Goal: Obtain resource: Download file/media

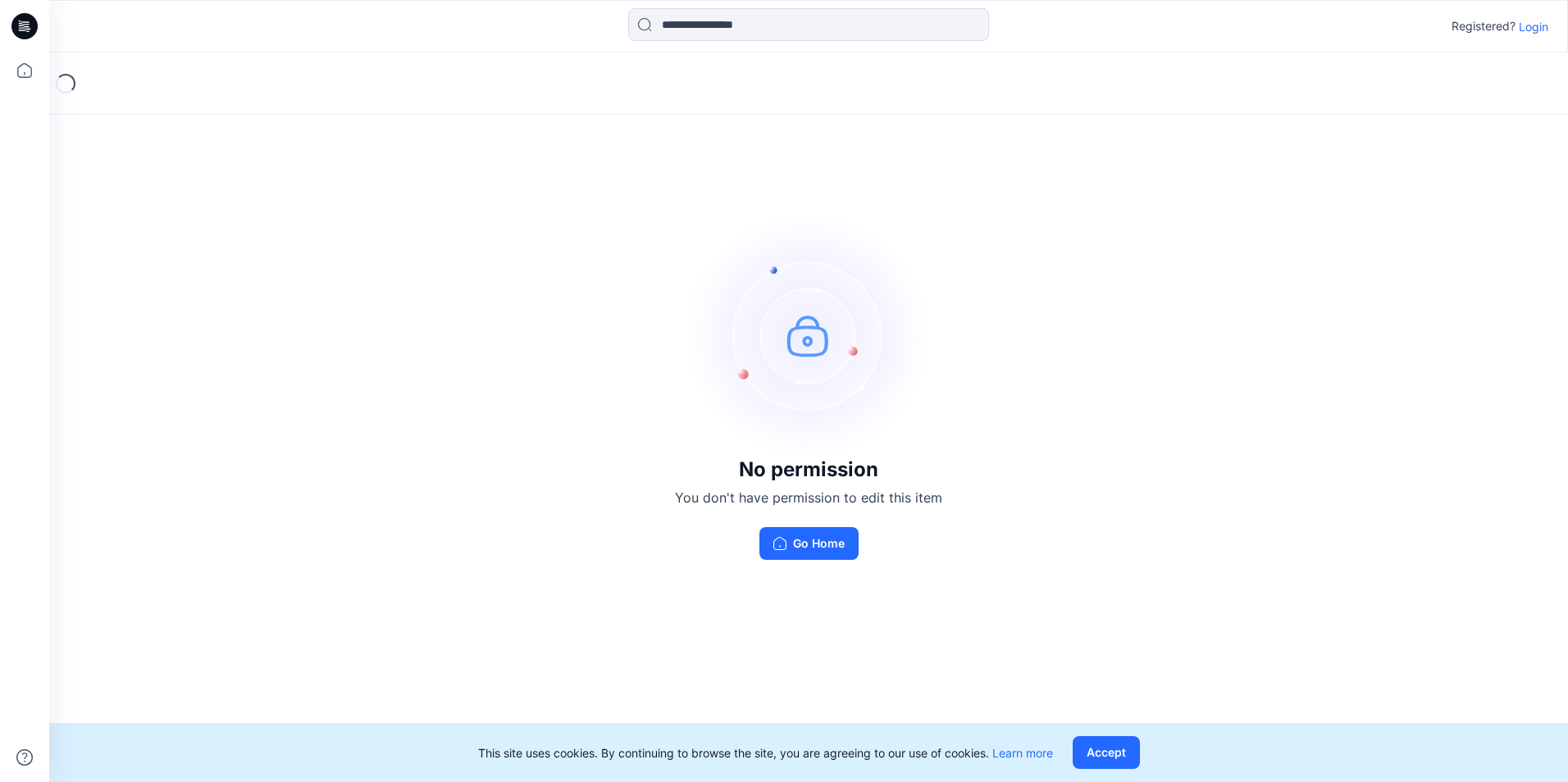
click at [1534, 27] on p "Login" at bounding box center [1534, 27] width 30 height 17
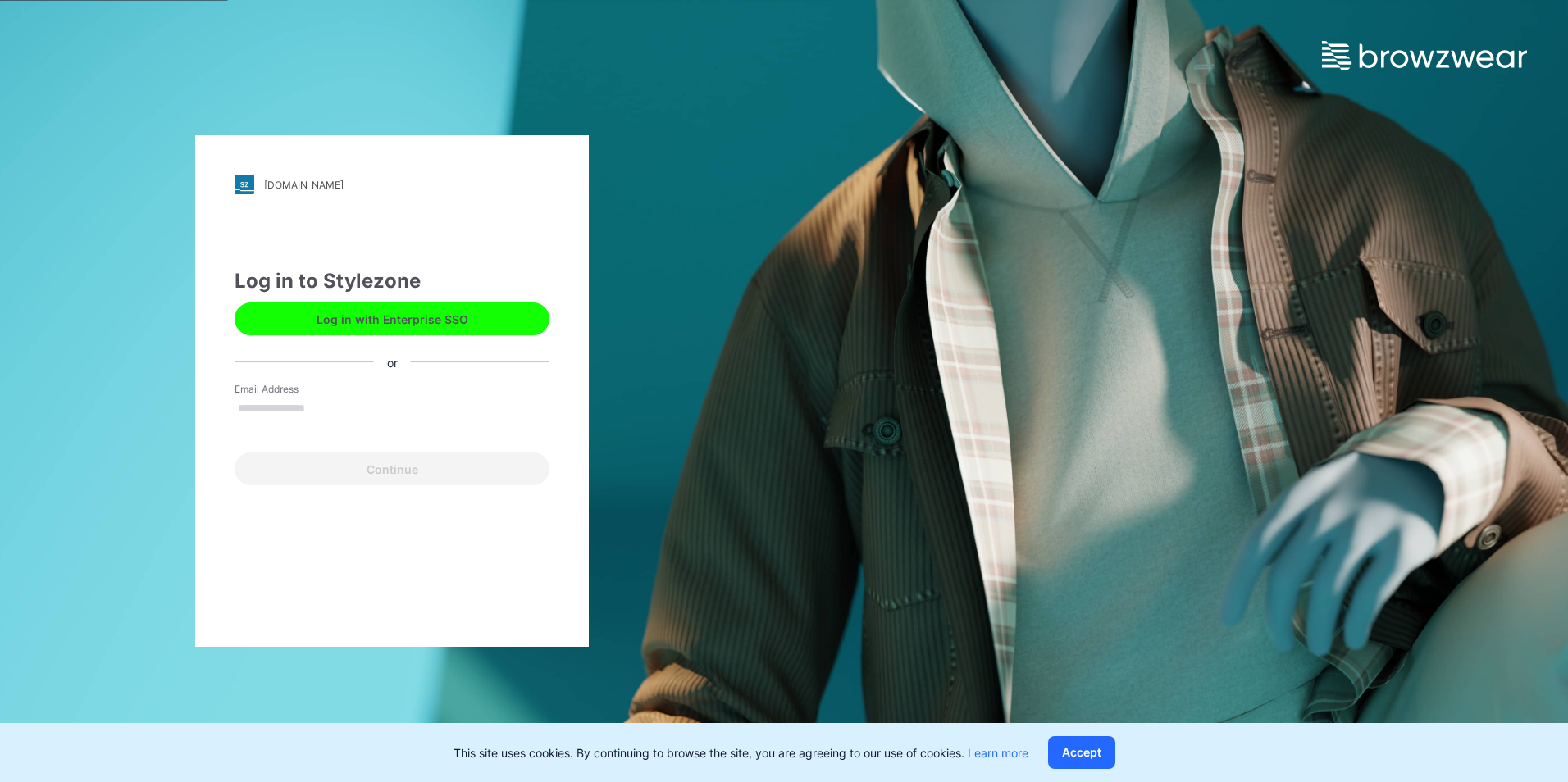
click at [303, 435] on form "Email Address Continue" at bounding box center [392, 434] width 315 height 103
click at [379, 324] on button "Log in with Enterprise SSO" at bounding box center [392, 318] width 315 height 32
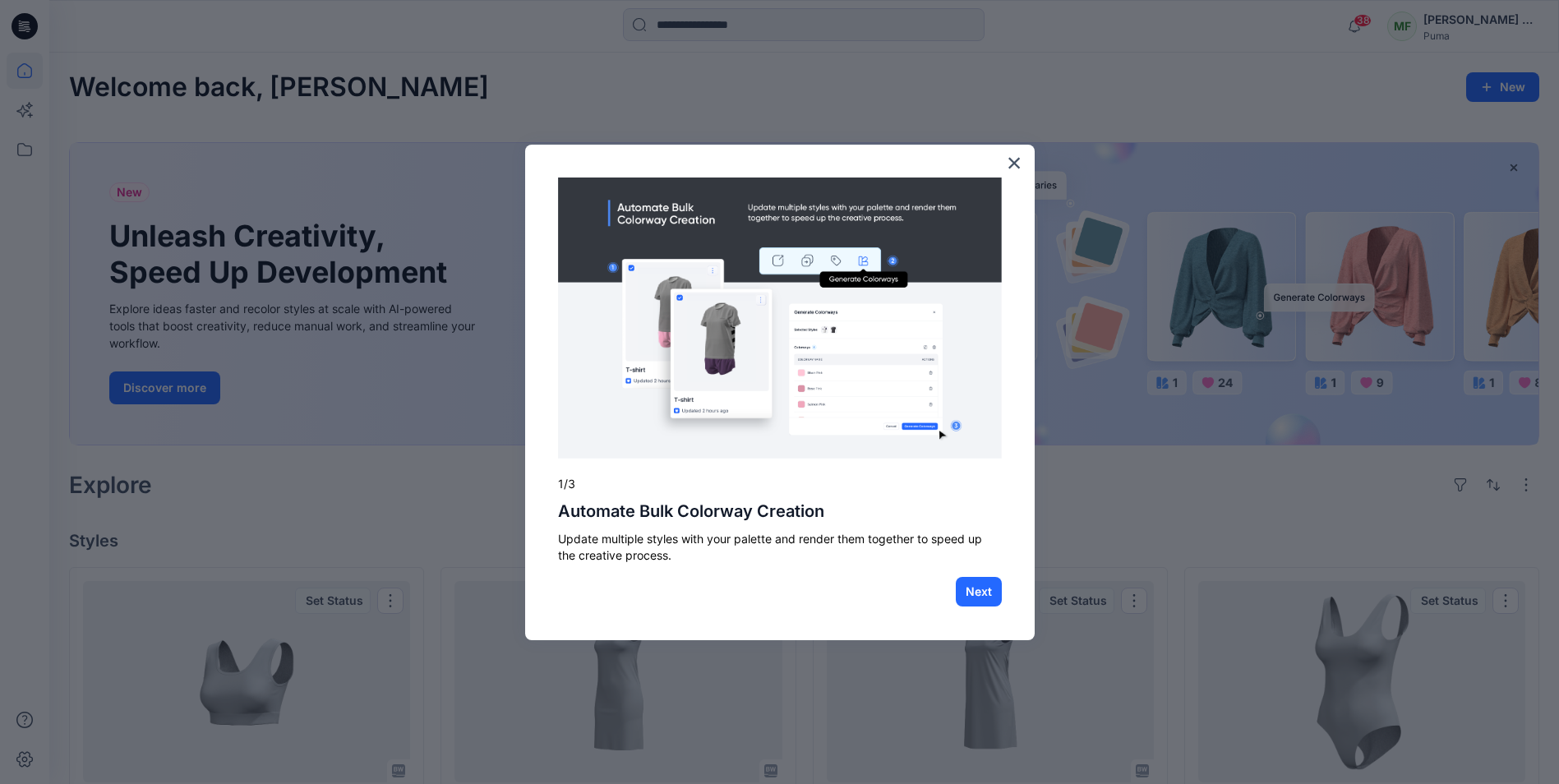
click at [1016, 161] on button "×" at bounding box center [1014, 162] width 16 height 27
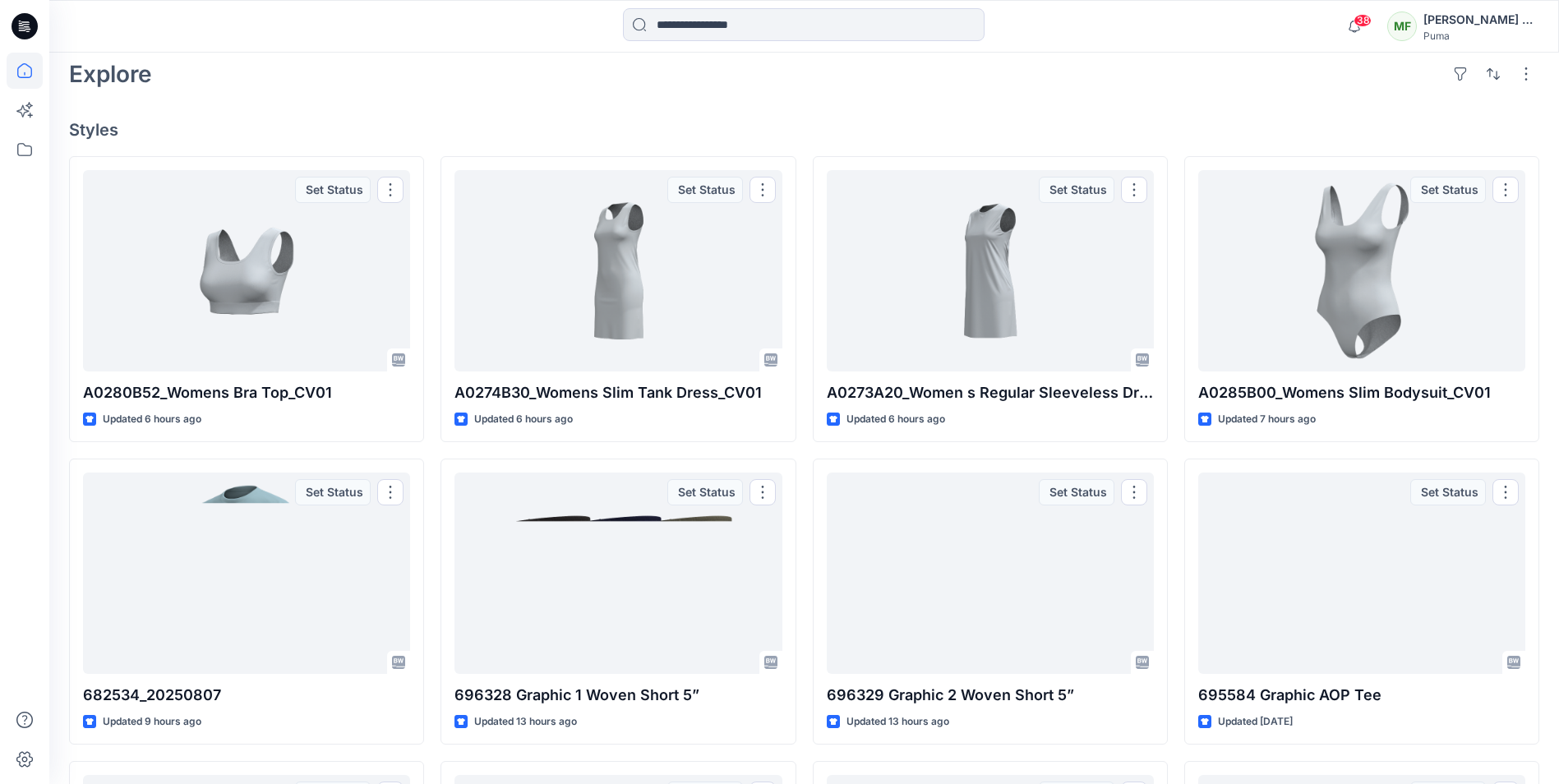
scroll to position [493, 0]
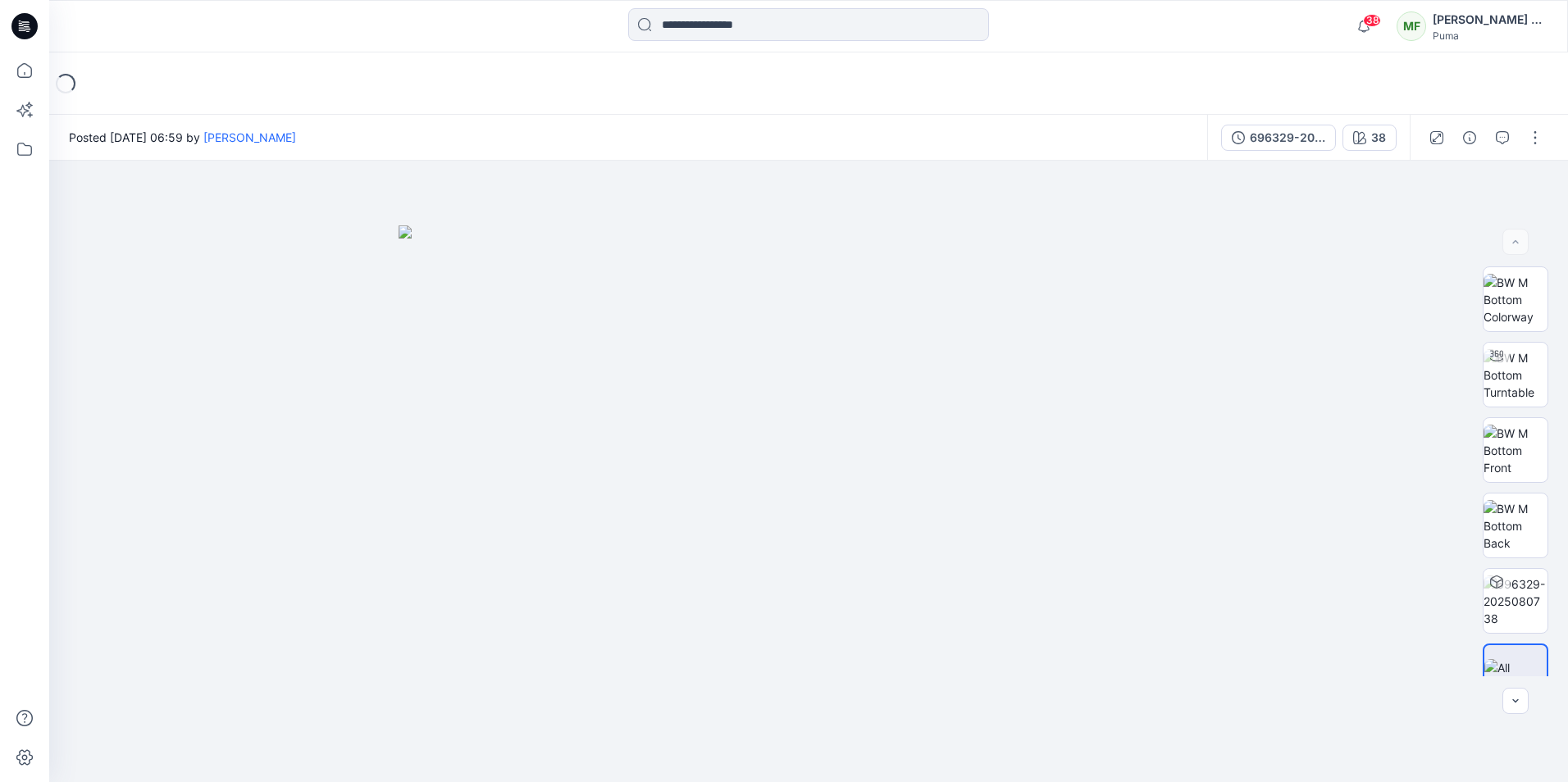
drag, startPoint x: 988, startPoint y: 391, endPoint x: 928, endPoint y: 203, distance: 197.3
click at [934, 203] on div at bounding box center [808, 471] width 1519 height 622
click at [1518, 552] on img at bounding box center [1515, 526] width 64 height 52
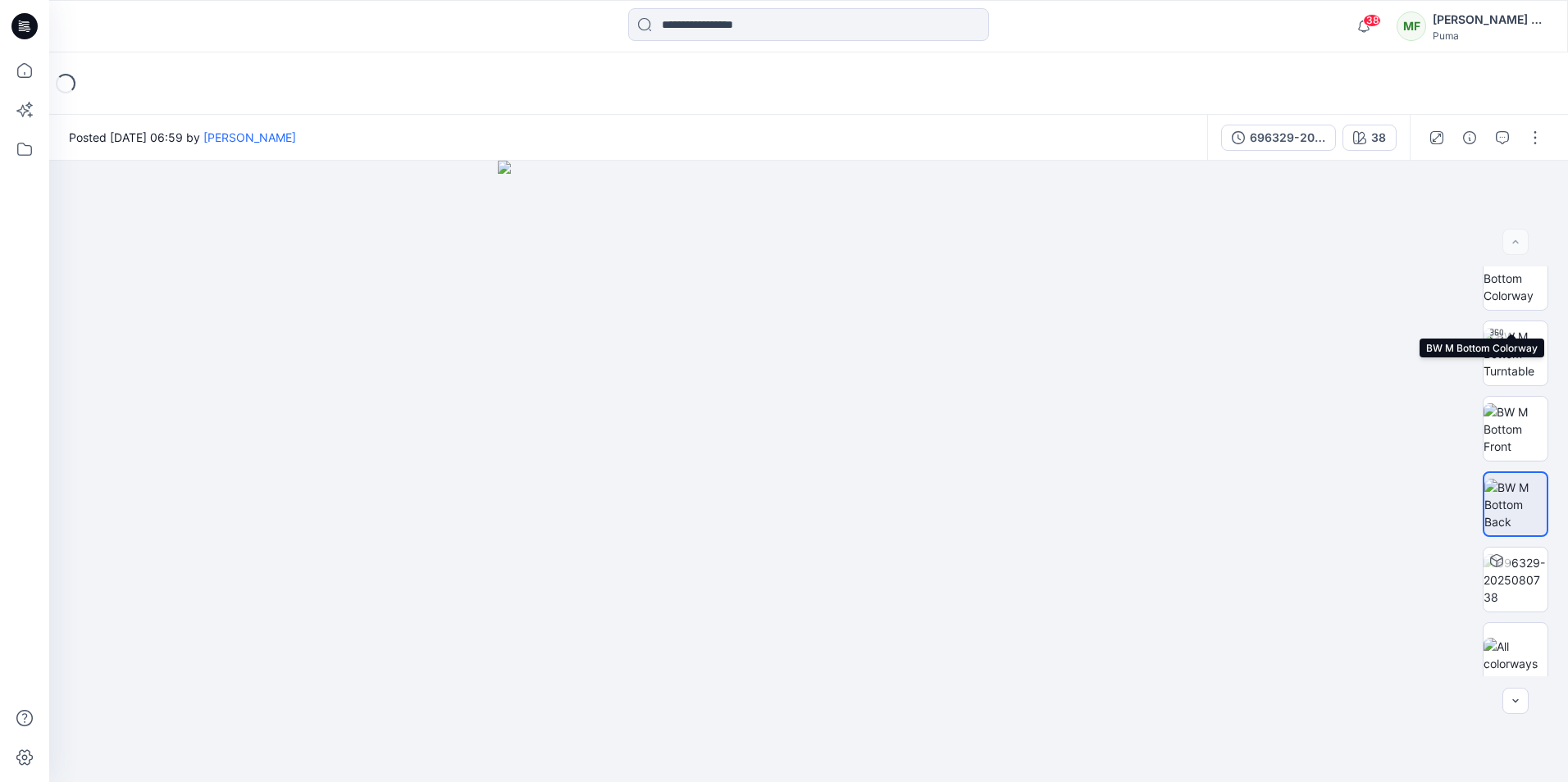
scroll to position [32, 0]
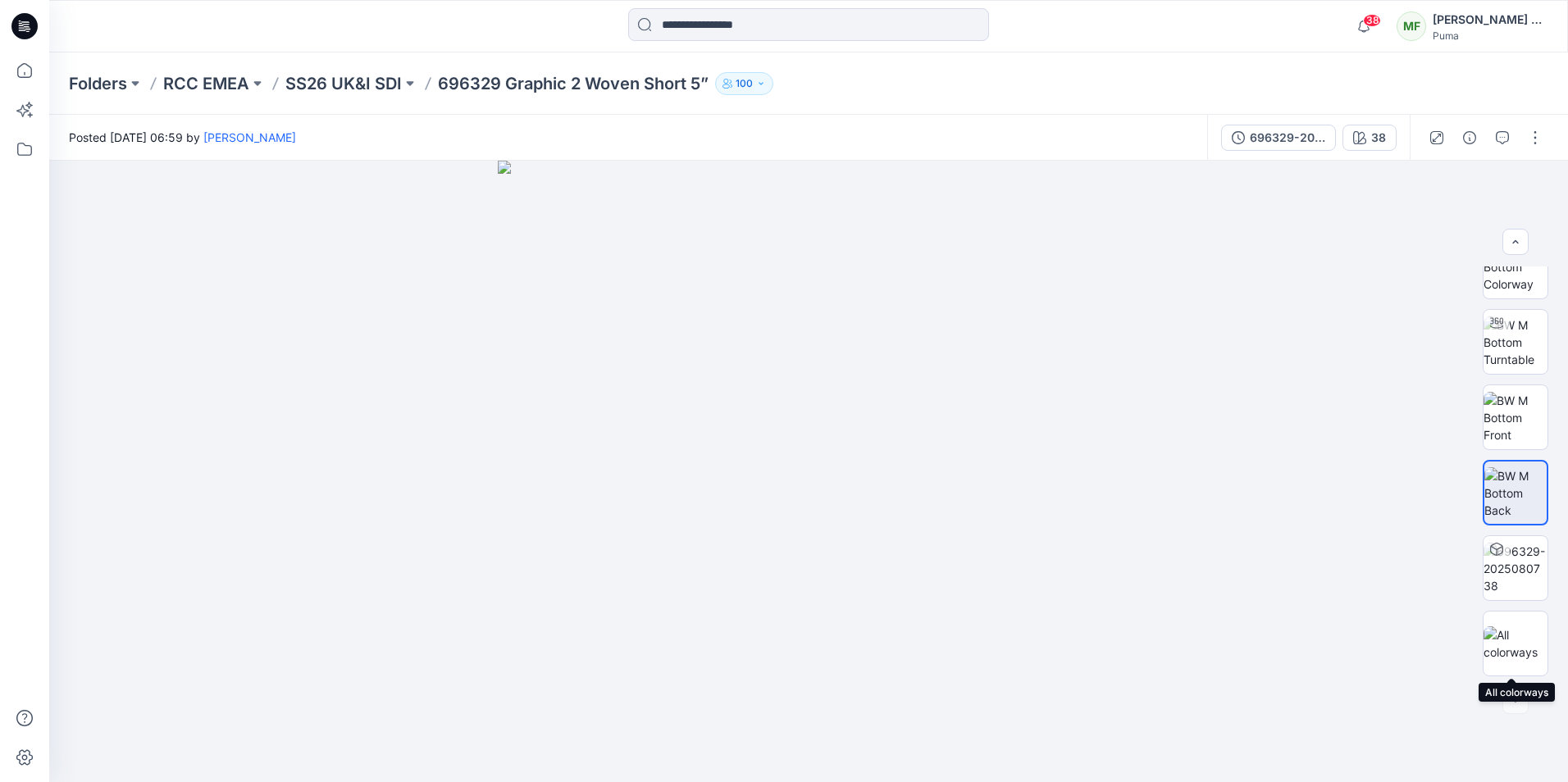
click at [1524, 640] on img at bounding box center [1515, 642] width 64 height 34
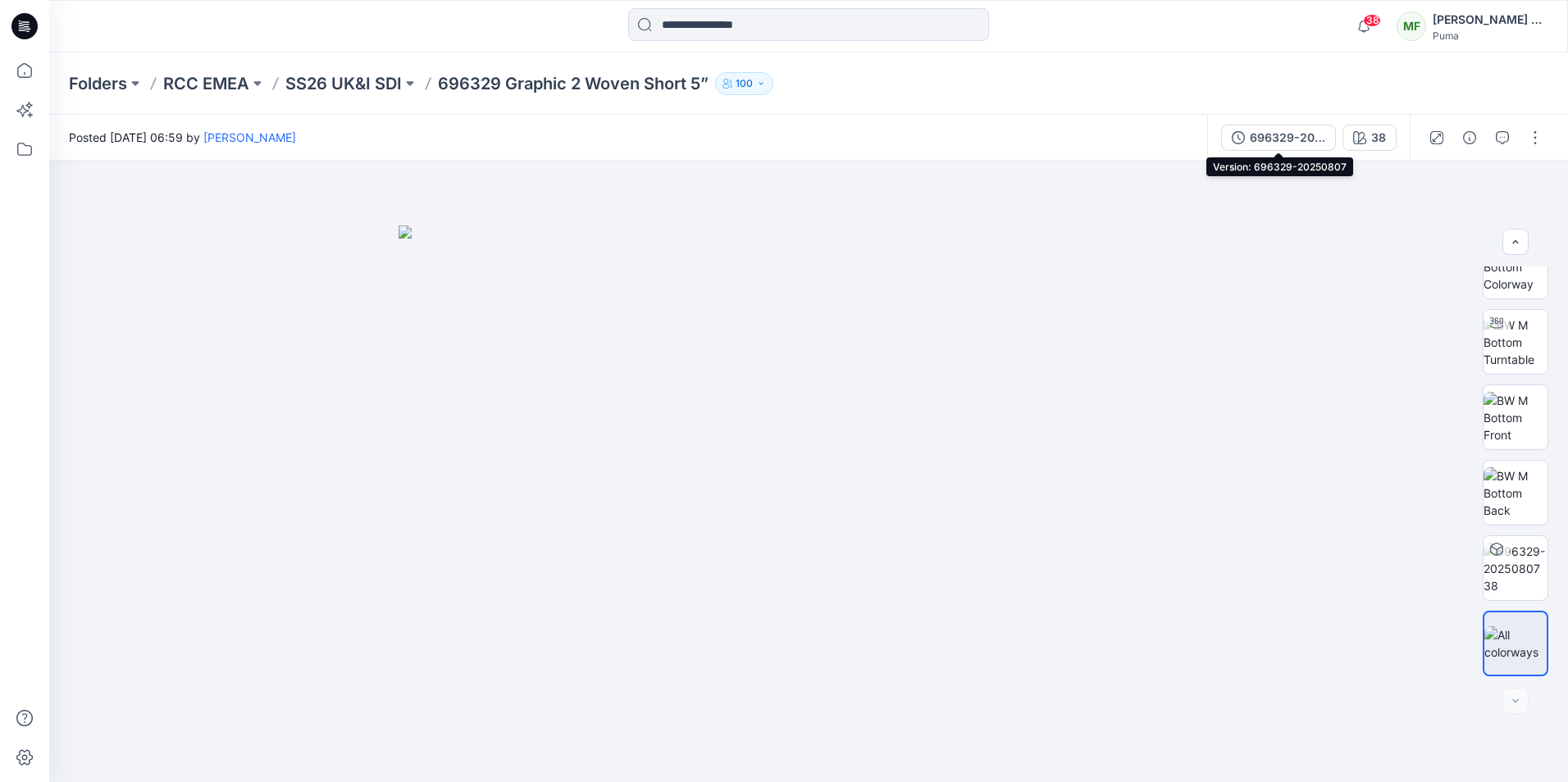
click at [1258, 133] on div "696329-20250807" at bounding box center [1287, 138] width 76 height 18
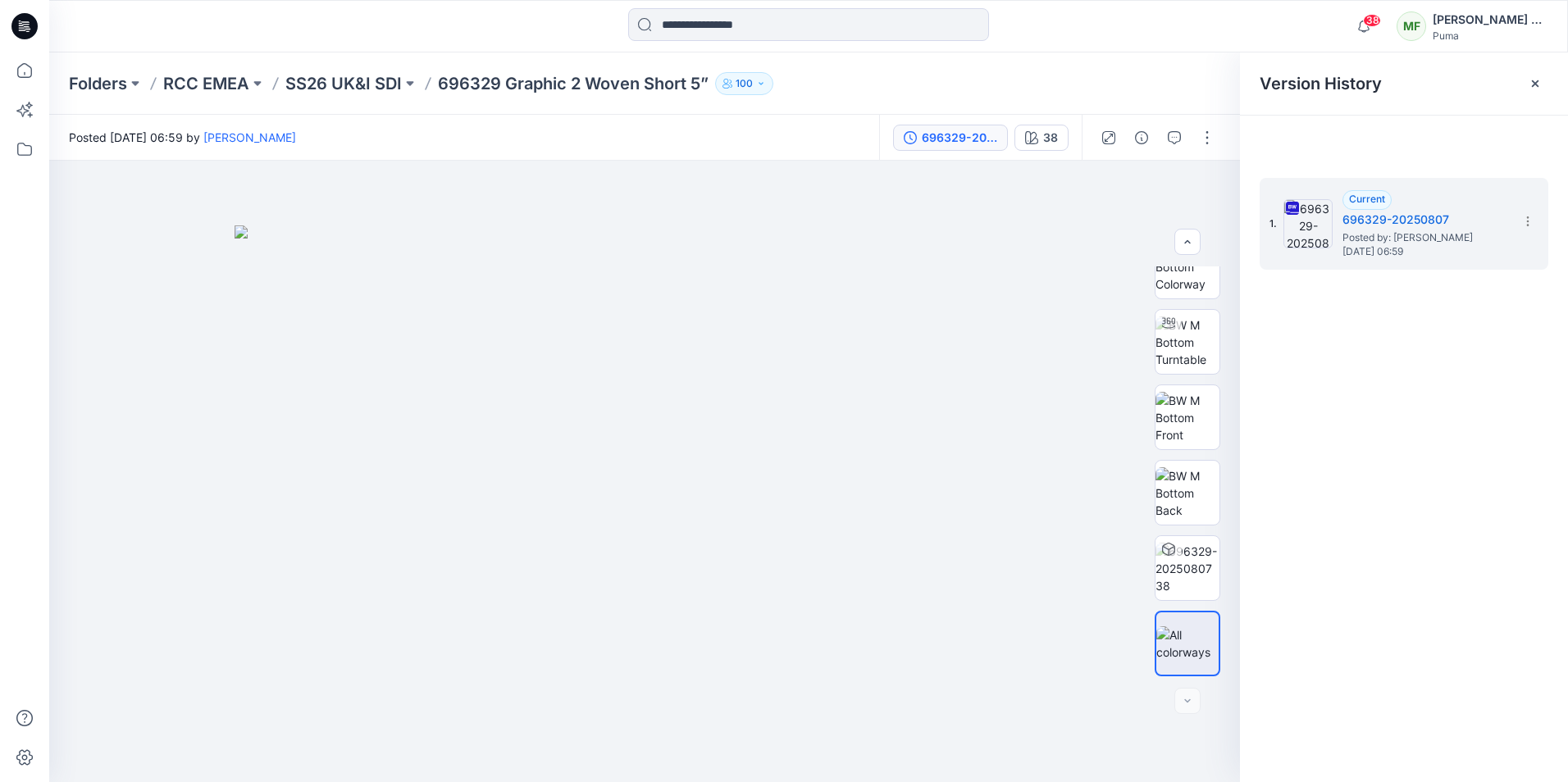
click at [1519, 220] on section at bounding box center [1527, 221] width 27 height 27
click at [1502, 246] on span "Download Source BW File" at bounding box center [1444, 253] width 137 height 20
click at [1313, 226] on img at bounding box center [1307, 224] width 49 height 49
click at [1525, 219] on icon at bounding box center [1527, 221] width 13 height 13
click at [1462, 262] on span "Download Source BW File" at bounding box center [1444, 253] width 137 height 20
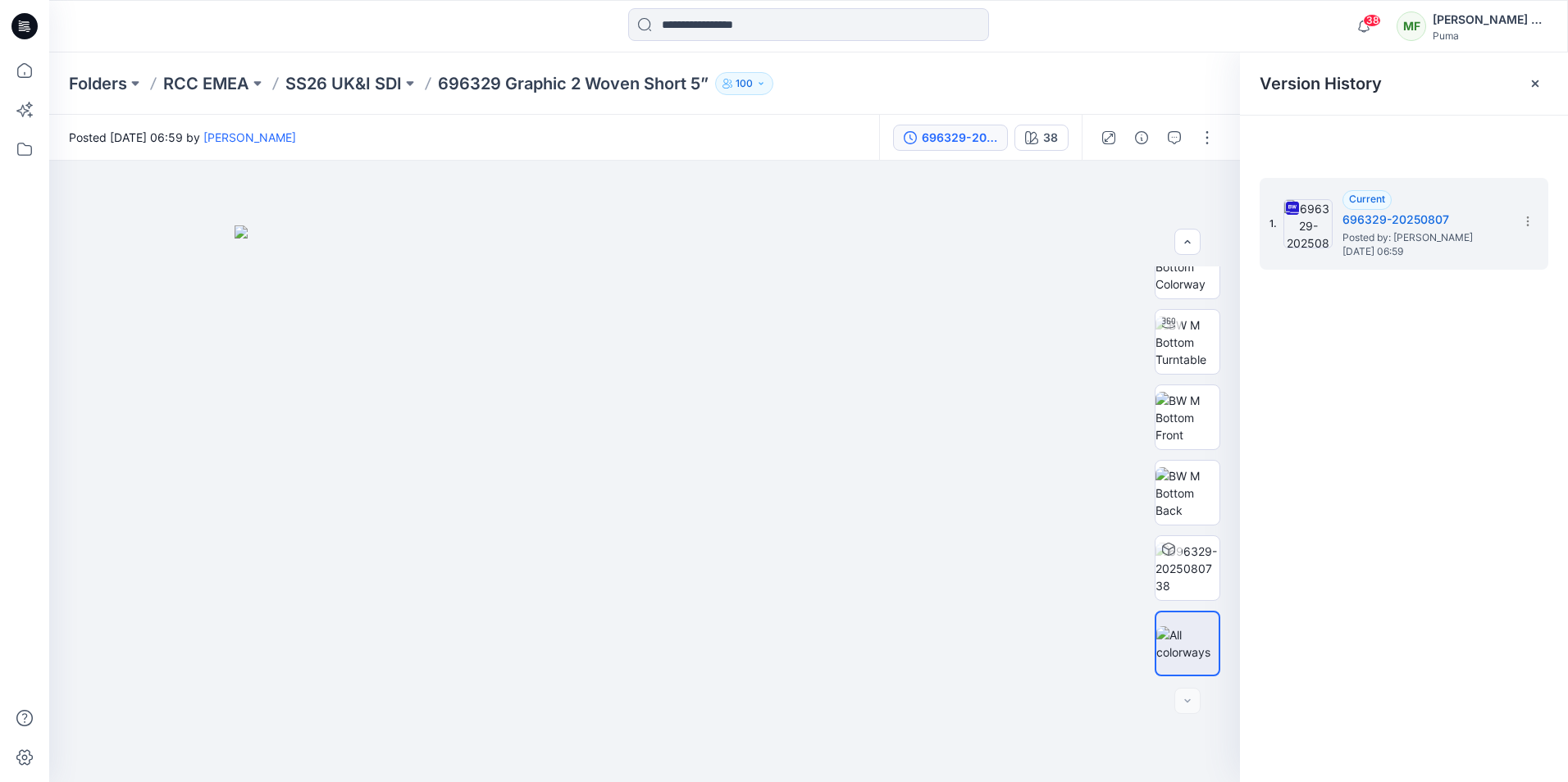
click at [1534, 87] on icon at bounding box center [1535, 84] width 13 height 13
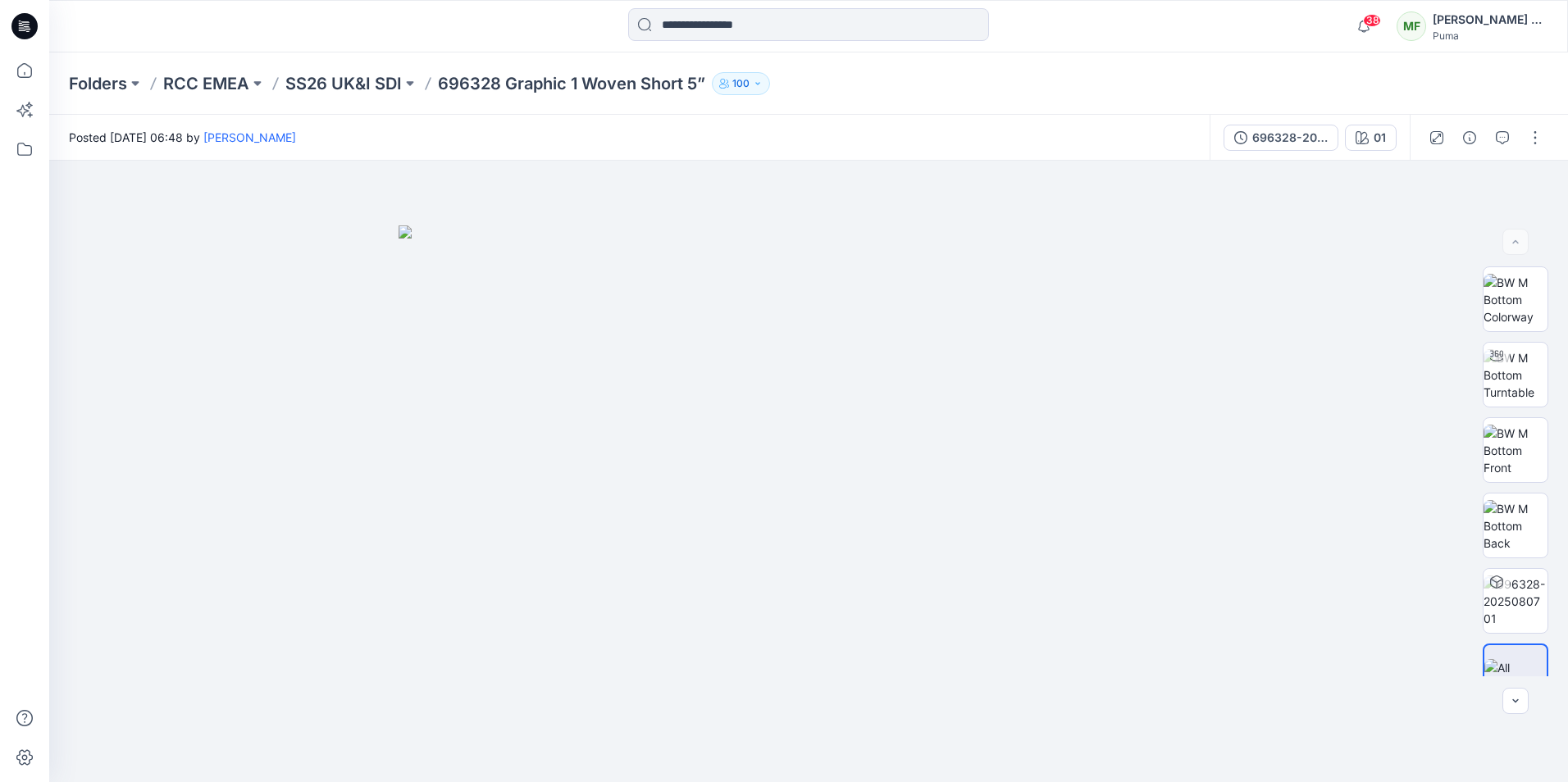
click at [1535, 150] on button "button" at bounding box center [1535, 138] width 27 height 27
click at [1452, 308] on button "View" at bounding box center [1466, 304] width 150 height 30
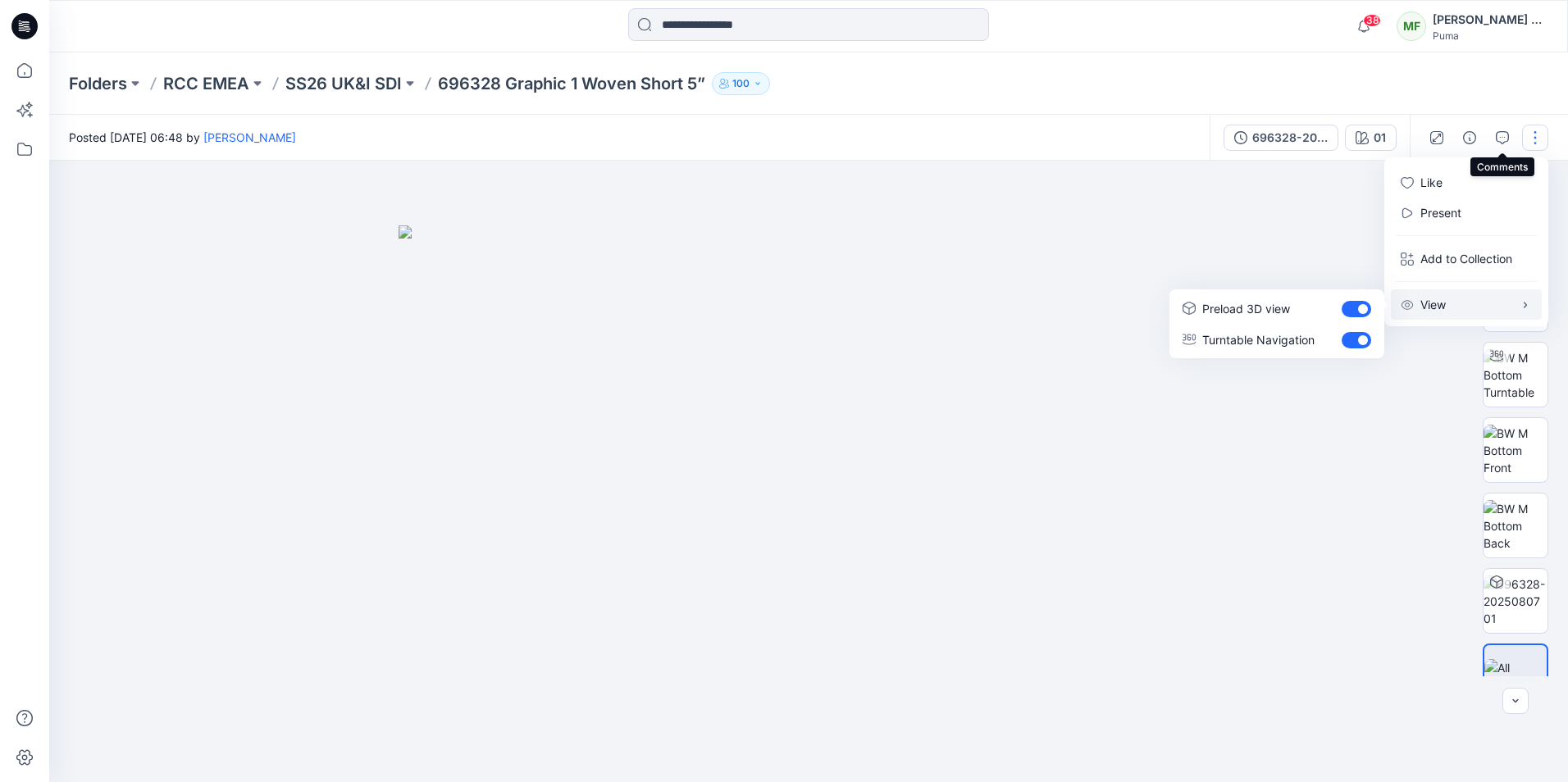
click at [1498, 134] on icon "button" at bounding box center [1502, 138] width 13 height 13
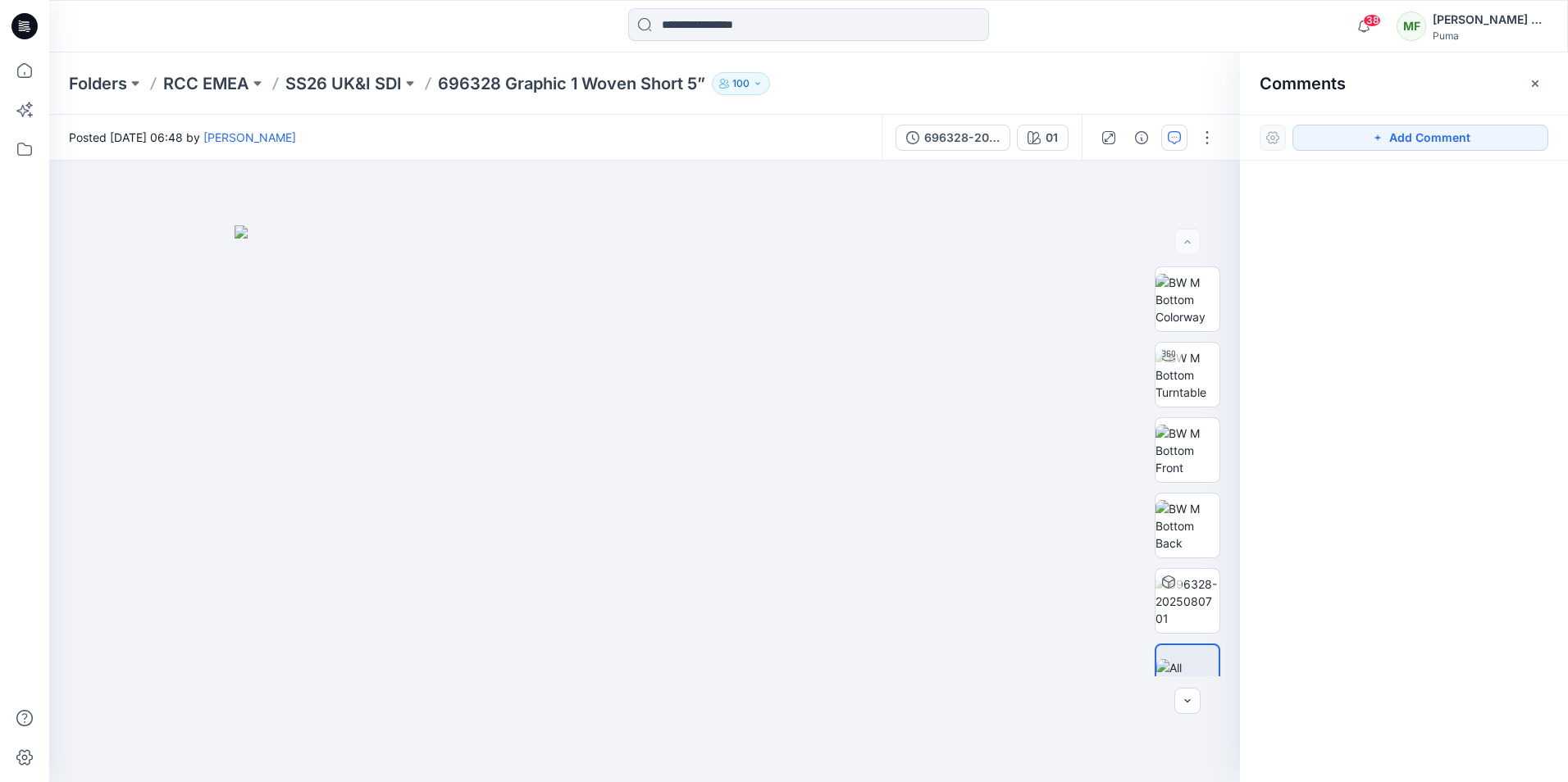
click at [1539, 89] on icon "button" at bounding box center [1535, 84] width 13 height 13
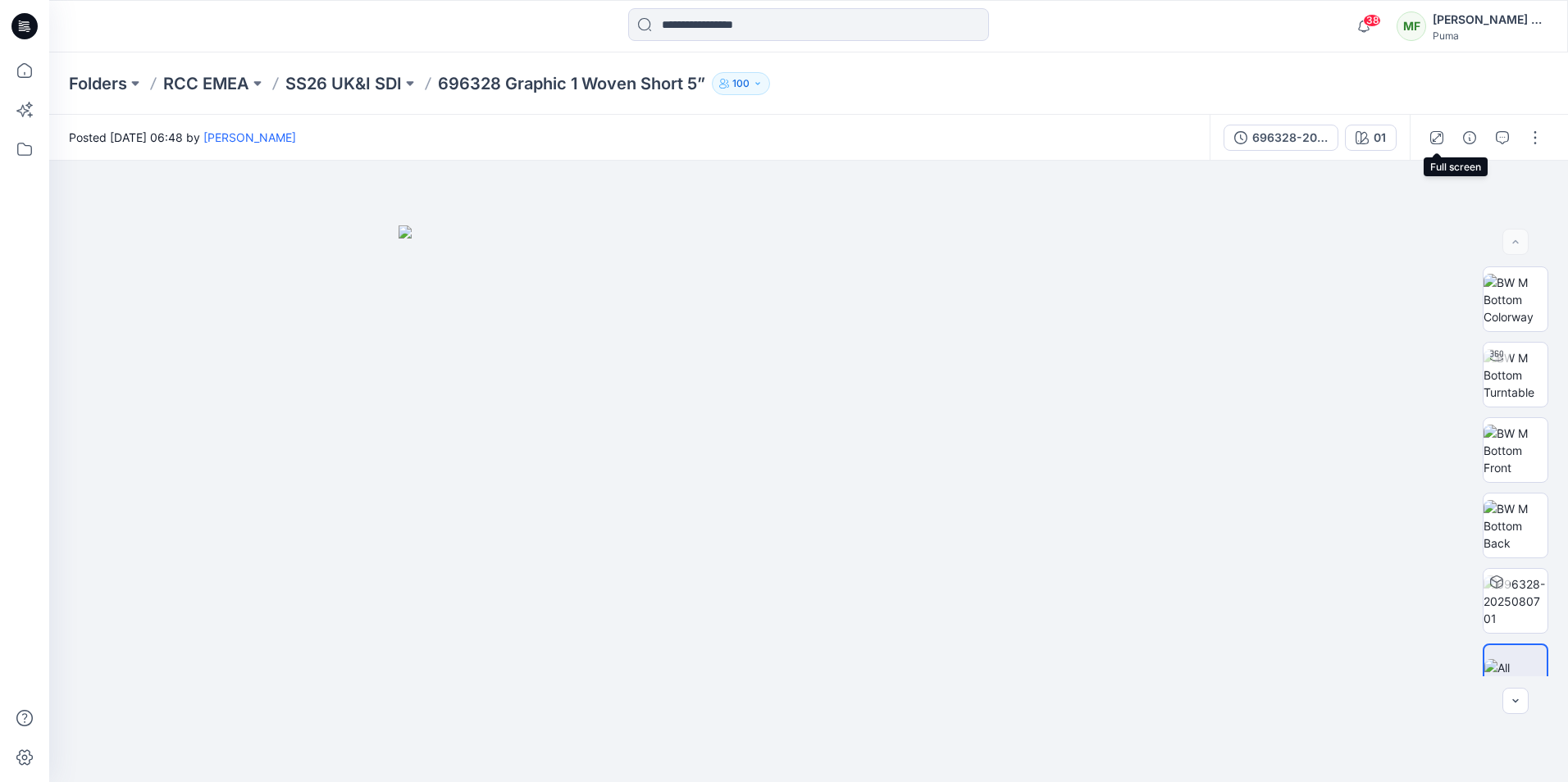
click at [1432, 138] on icon "button" at bounding box center [1437, 138] width 13 height 13
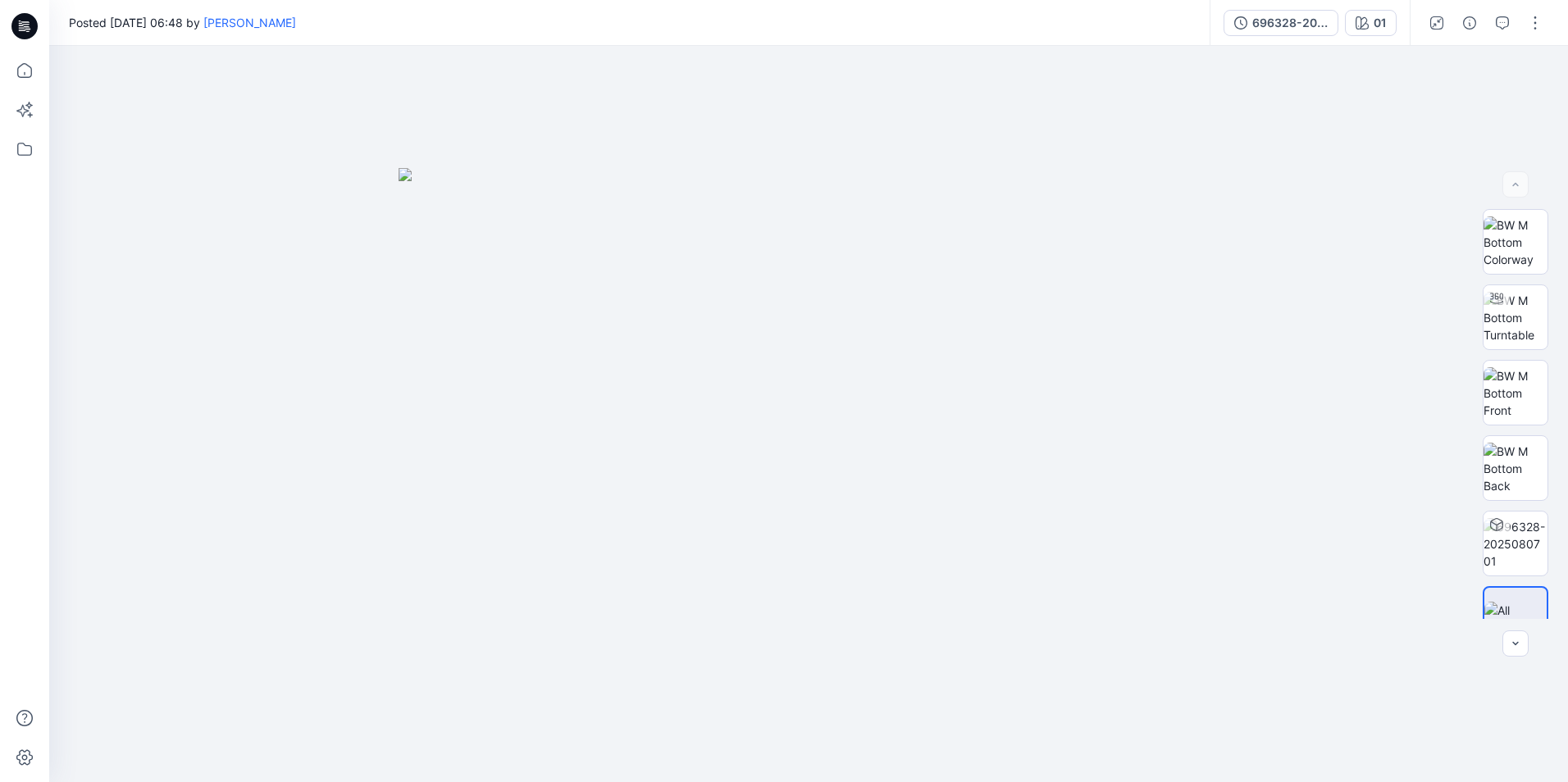
click at [1533, 27] on button "button" at bounding box center [1535, 23] width 27 height 27
click at [1449, 152] on button "Add to Collection" at bounding box center [1466, 144] width 150 height 30
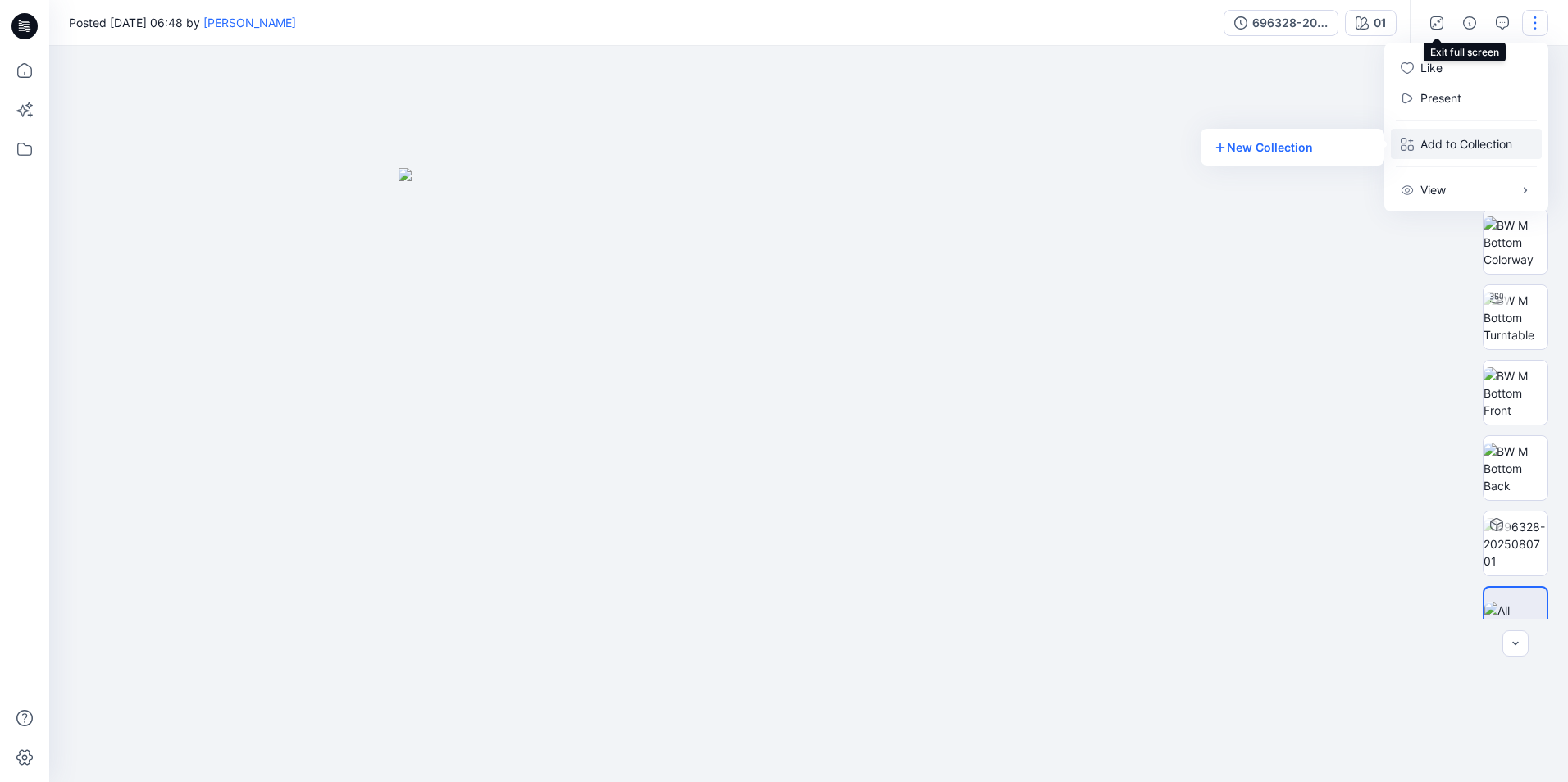
click at [1446, 24] on button "button" at bounding box center [1437, 23] width 27 height 27
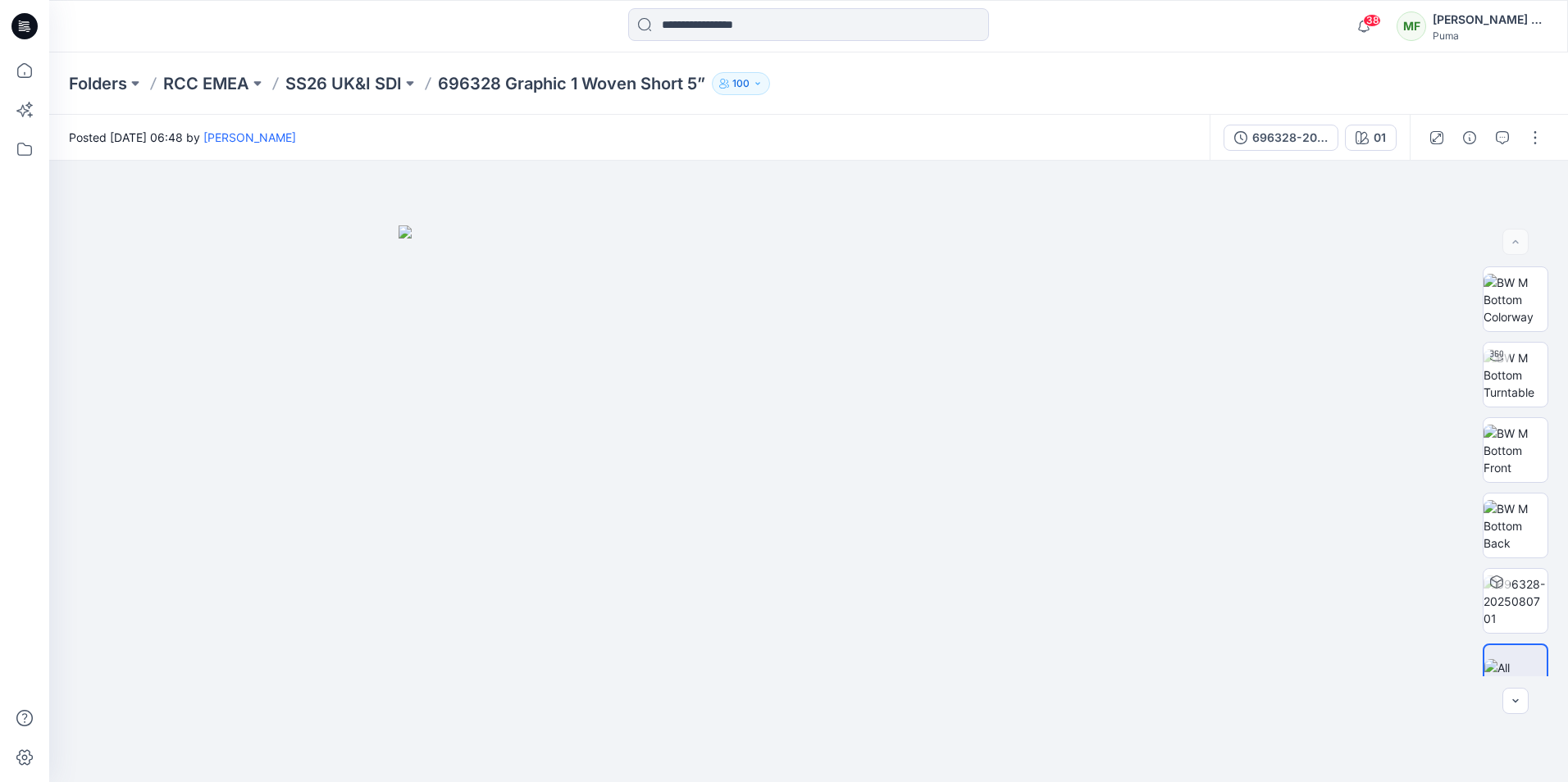
click at [18, 28] on icon at bounding box center [25, 27] width 27 height 27
click at [22, 142] on icon at bounding box center [24, 149] width 36 height 36
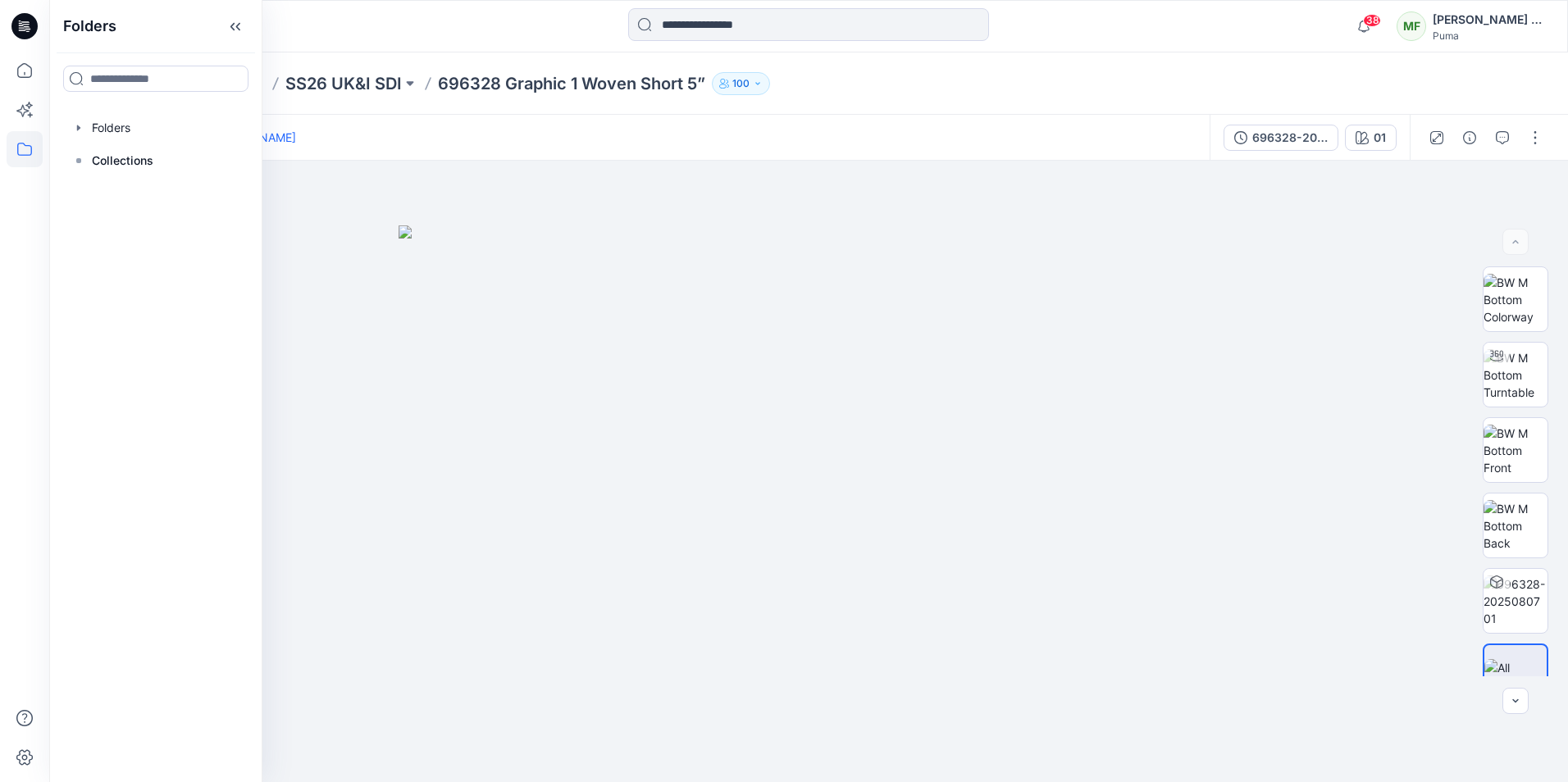
click at [140, 157] on p "Collections" at bounding box center [122, 160] width 62 height 20
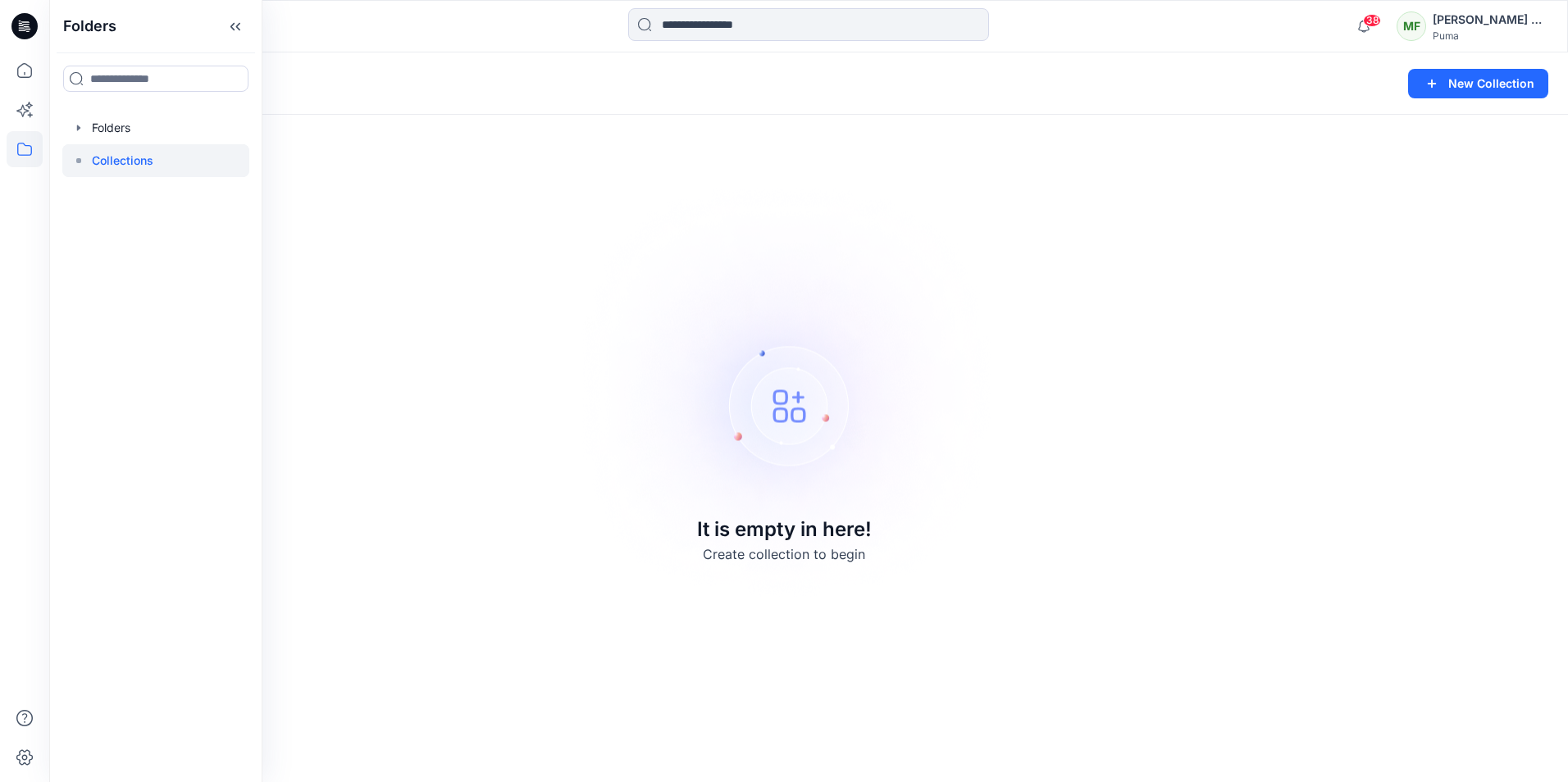
click at [138, 130] on div at bounding box center [155, 127] width 187 height 32
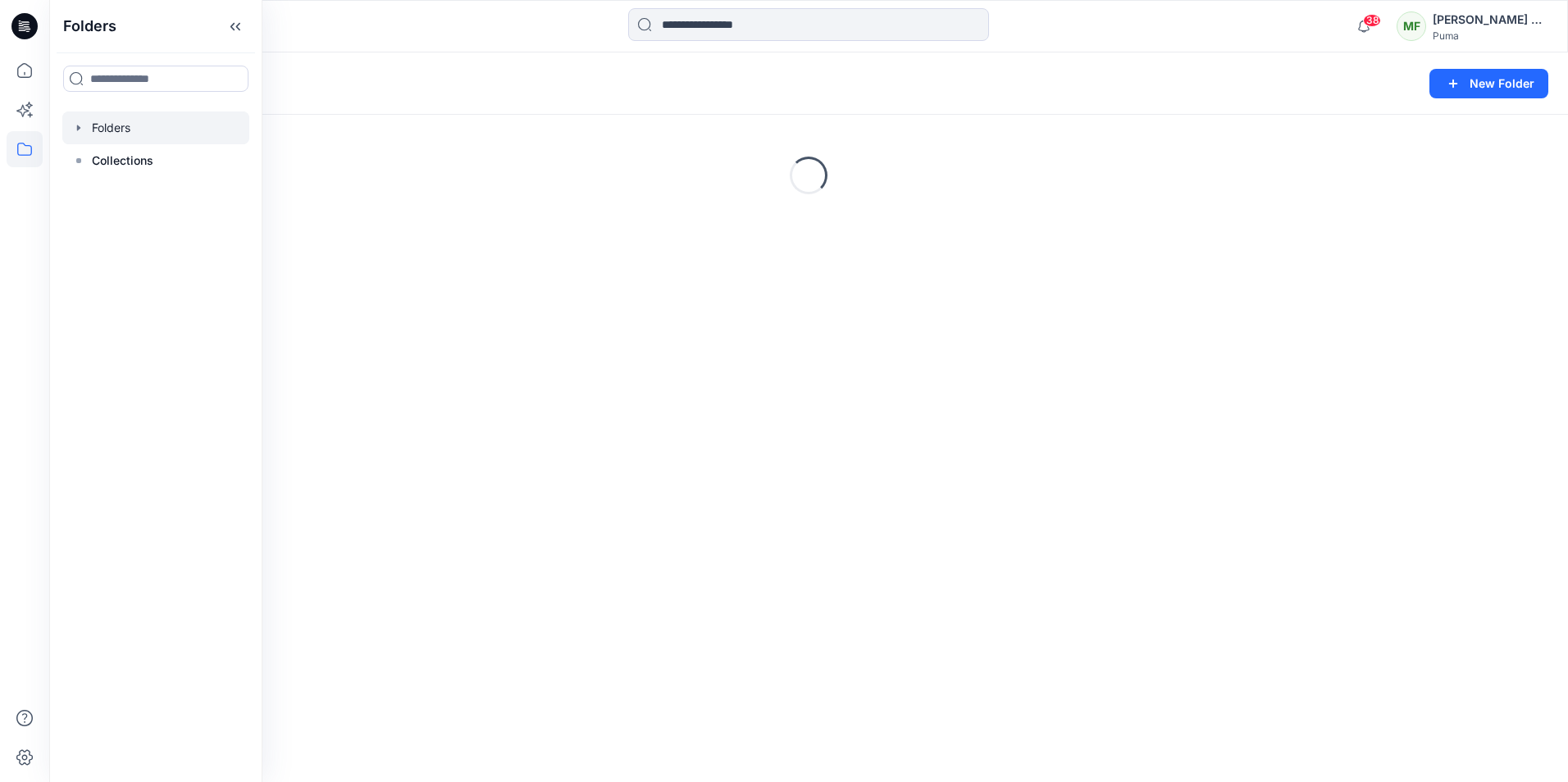
click at [572, 269] on div "Loading..." at bounding box center [808, 175] width 1519 height 246
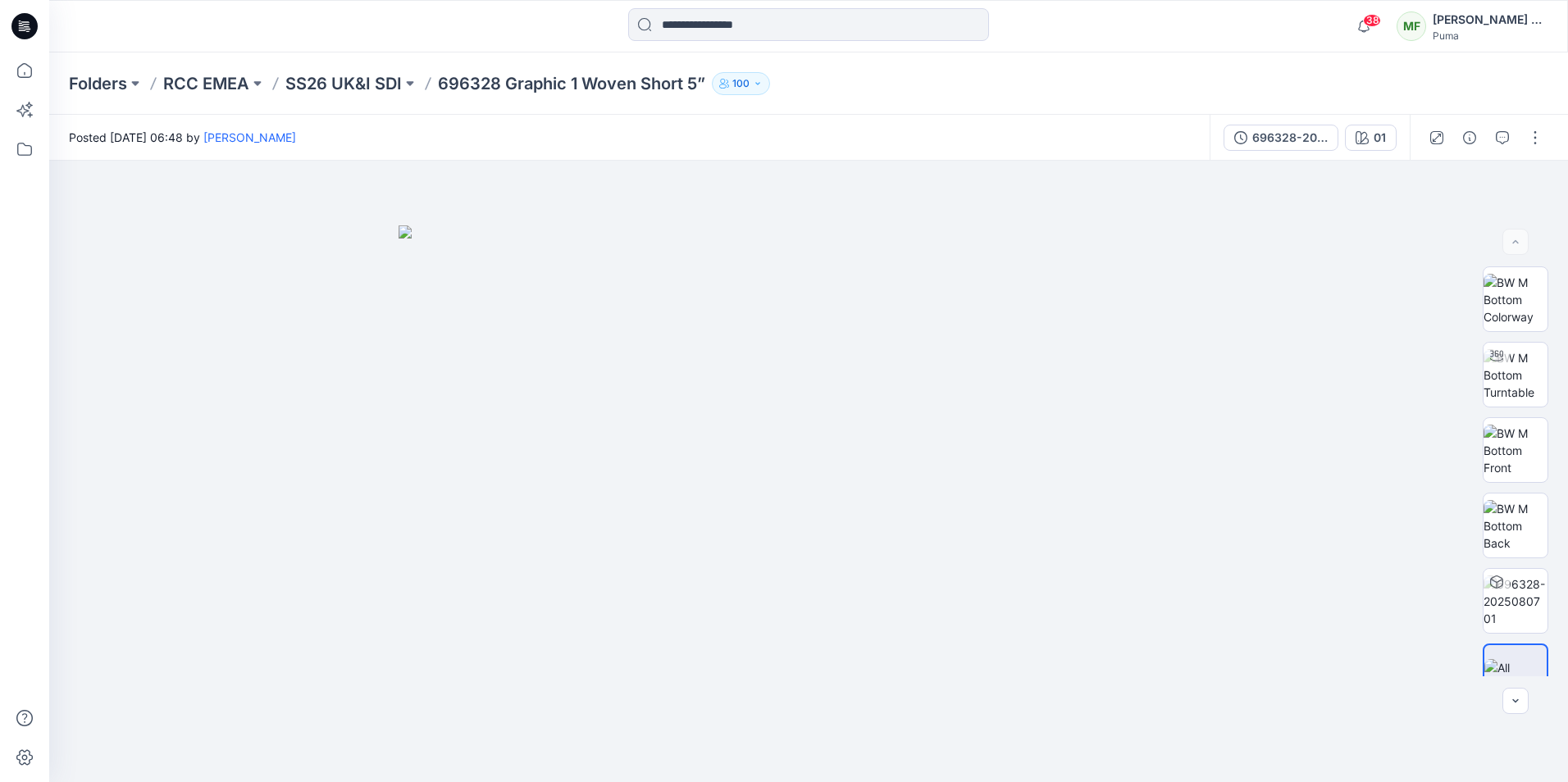
click at [939, 450] on img at bounding box center [808, 504] width 820 height 557
click at [1512, 657] on div at bounding box center [1515, 676] width 66 height 66
click at [1035, 400] on img at bounding box center [808, 504] width 820 height 557
click at [1541, 132] on button "button" at bounding box center [1535, 138] width 27 height 27
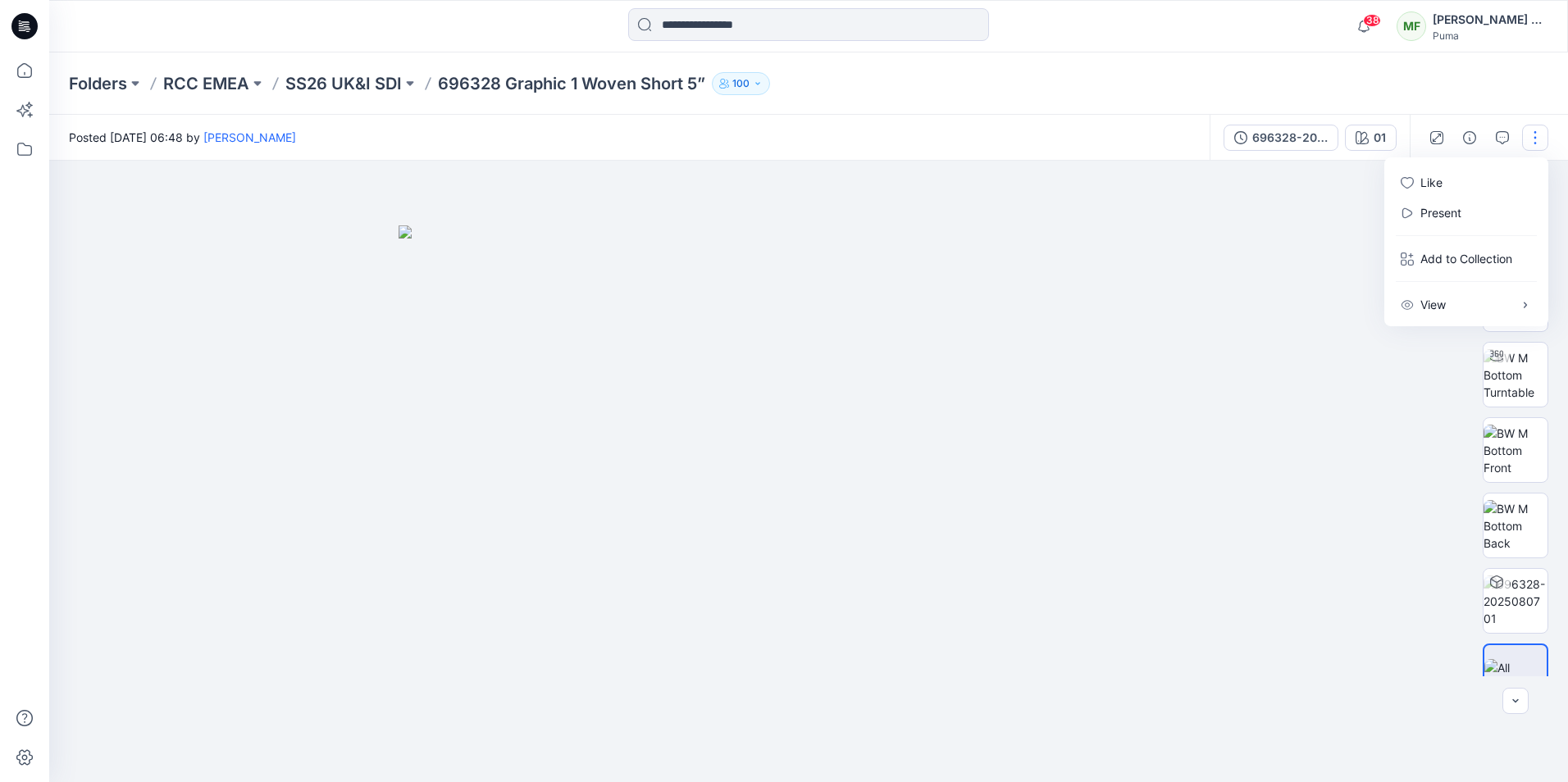
click at [1217, 388] on img at bounding box center [808, 504] width 820 height 557
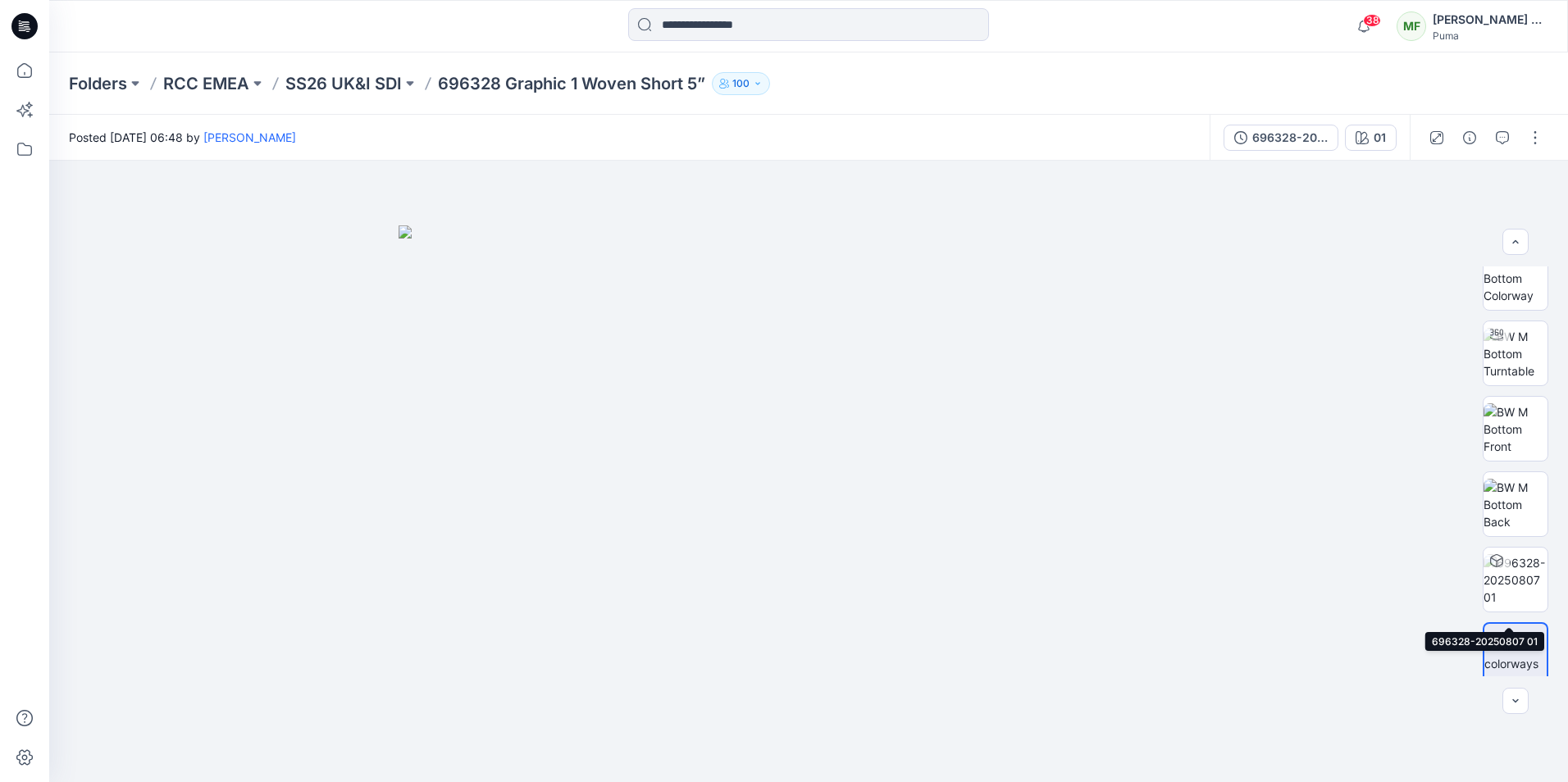
scroll to position [32, 0]
click at [1503, 639] on img at bounding box center [1515, 642] width 62 height 34
drag, startPoint x: 1503, startPoint y: 639, endPoint x: 1506, endPoint y: 673, distance: 34.1
click at [1506, 673] on div at bounding box center [1515, 643] width 66 height 66
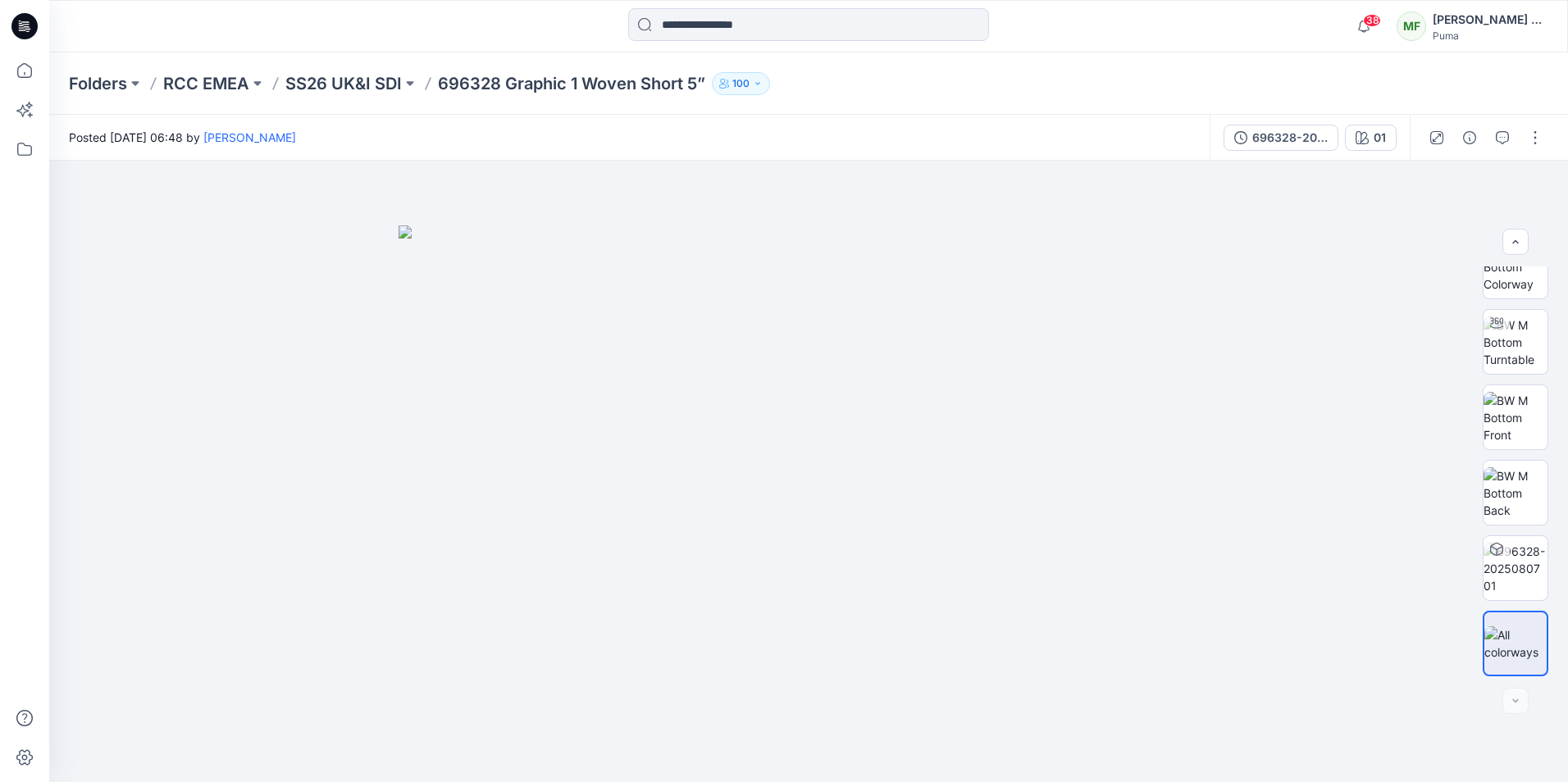
click at [1503, 647] on img at bounding box center [1515, 642] width 62 height 34
drag, startPoint x: 1165, startPoint y: 483, endPoint x: 1191, endPoint y: 485, distance: 26.1
drag, startPoint x: 1539, startPoint y: 647, endPoint x: 1509, endPoint y: 651, distance: 30.3
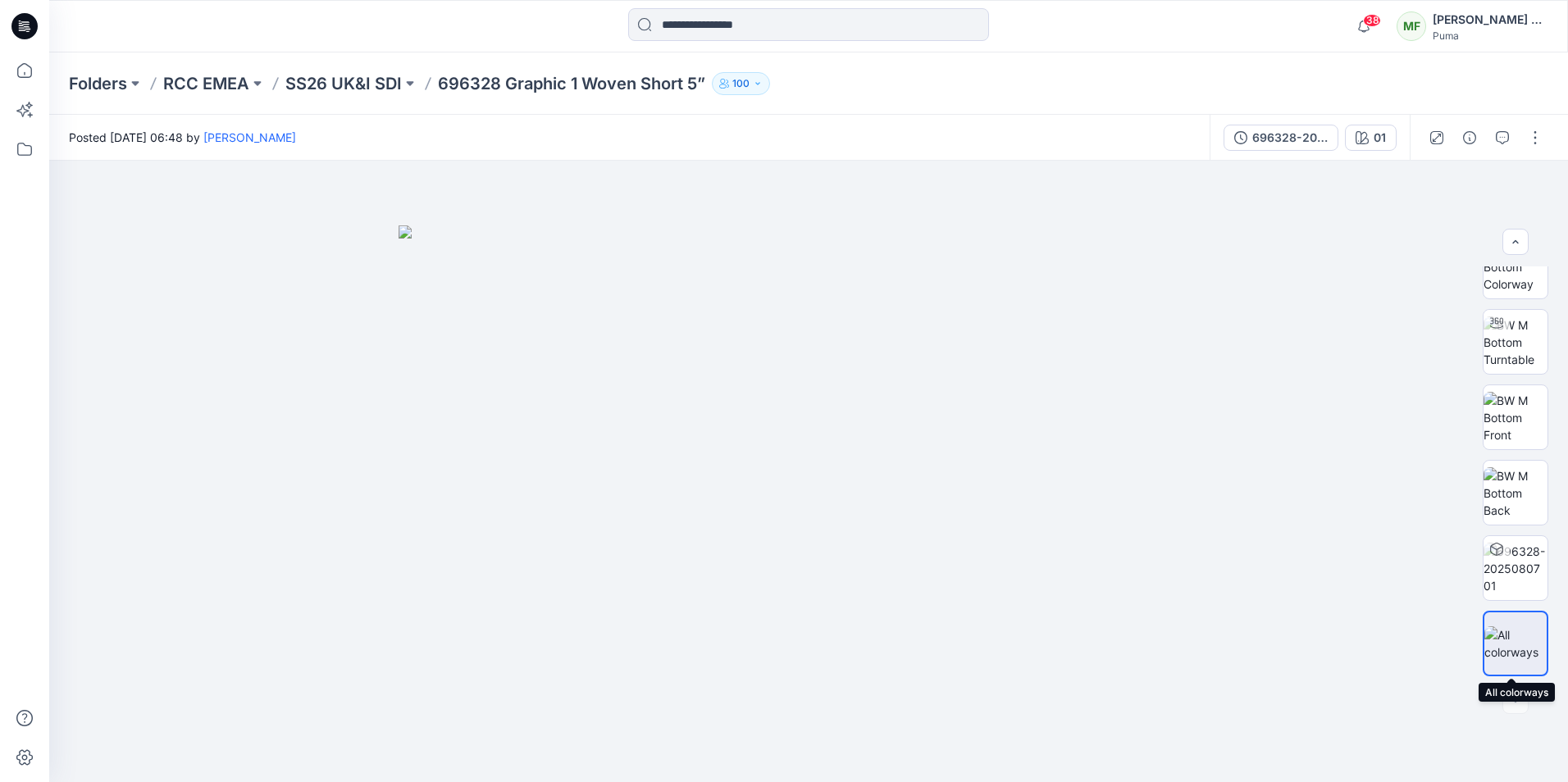
click at [1509, 651] on img at bounding box center [1515, 642] width 62 height 34
